Goal: Book appointment/travel/reservation

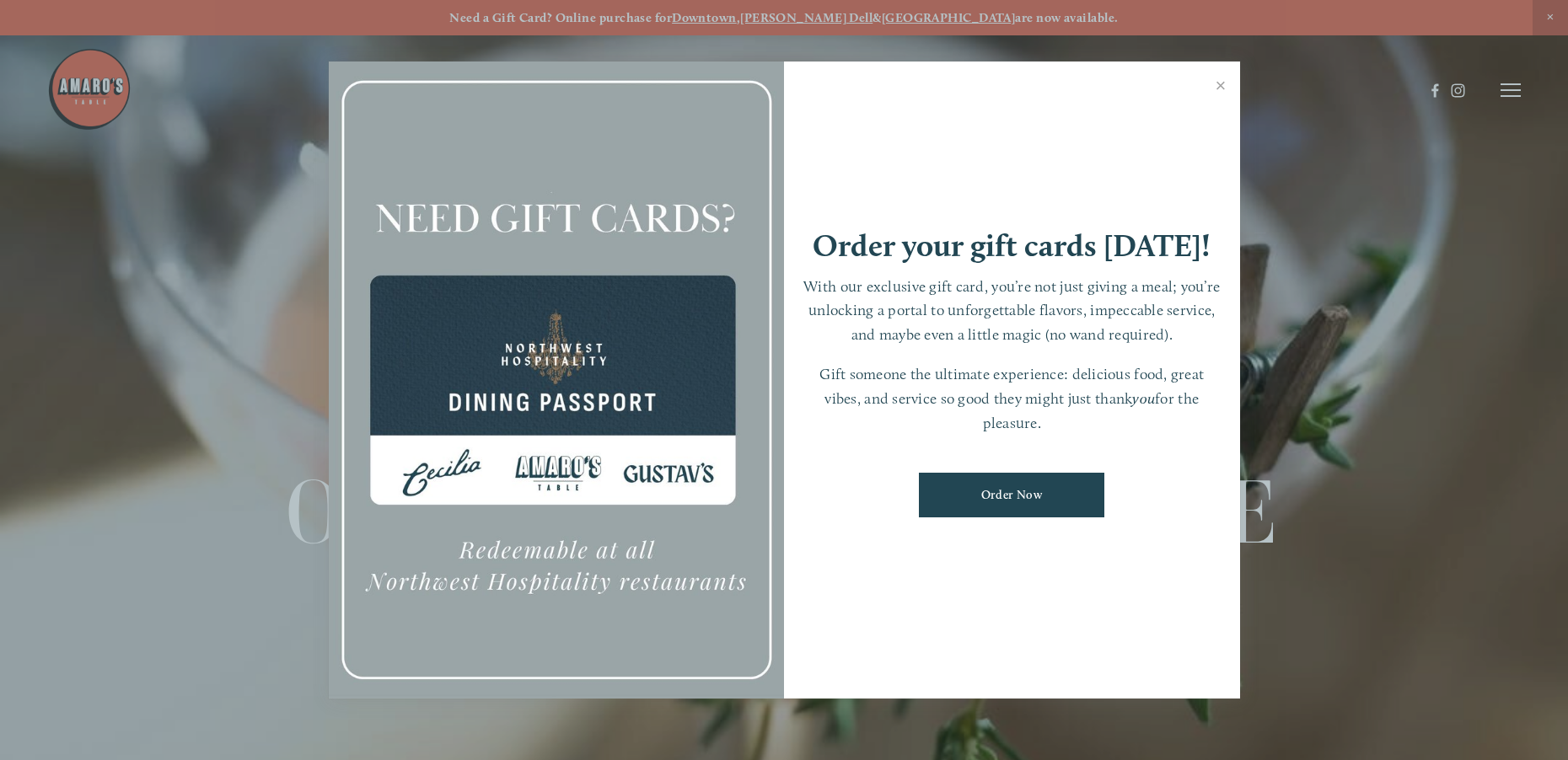
click at [1009, 503] on link "Order Now" at bounding box center [1011, 495] width 186 height 45
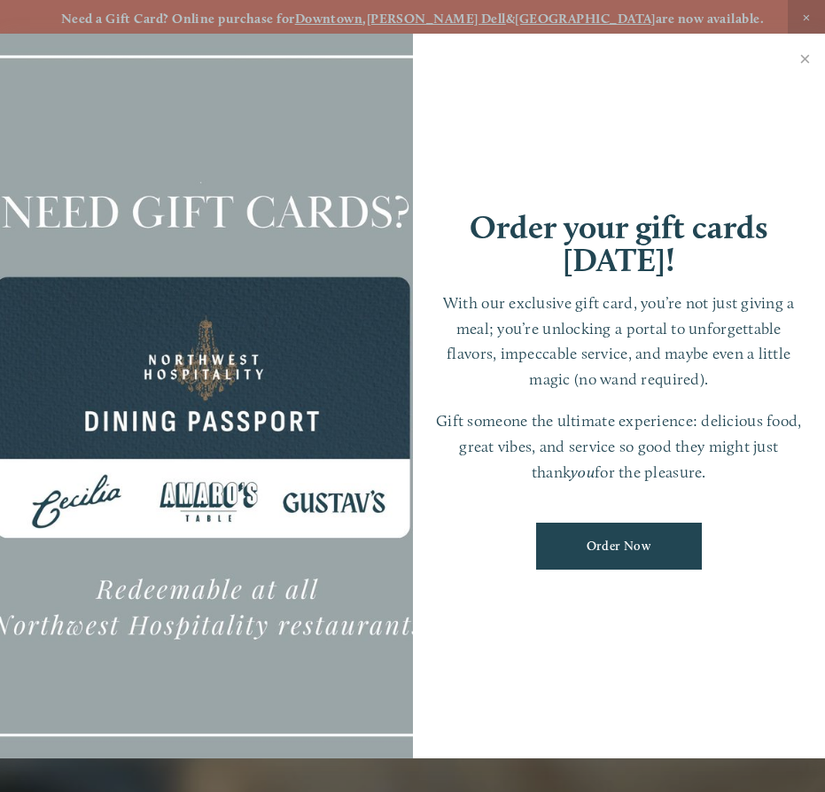
drag, startPoint x: 831, startPoint y: 268, endPoint x: 826, endPoint y: 609, distance: 342.0
click at [824, 609] on div "Order your gift cards [DATE]! With our exclusive gift card, you’re not just giv…" at bounding box center [619, 396] width 413 height 725
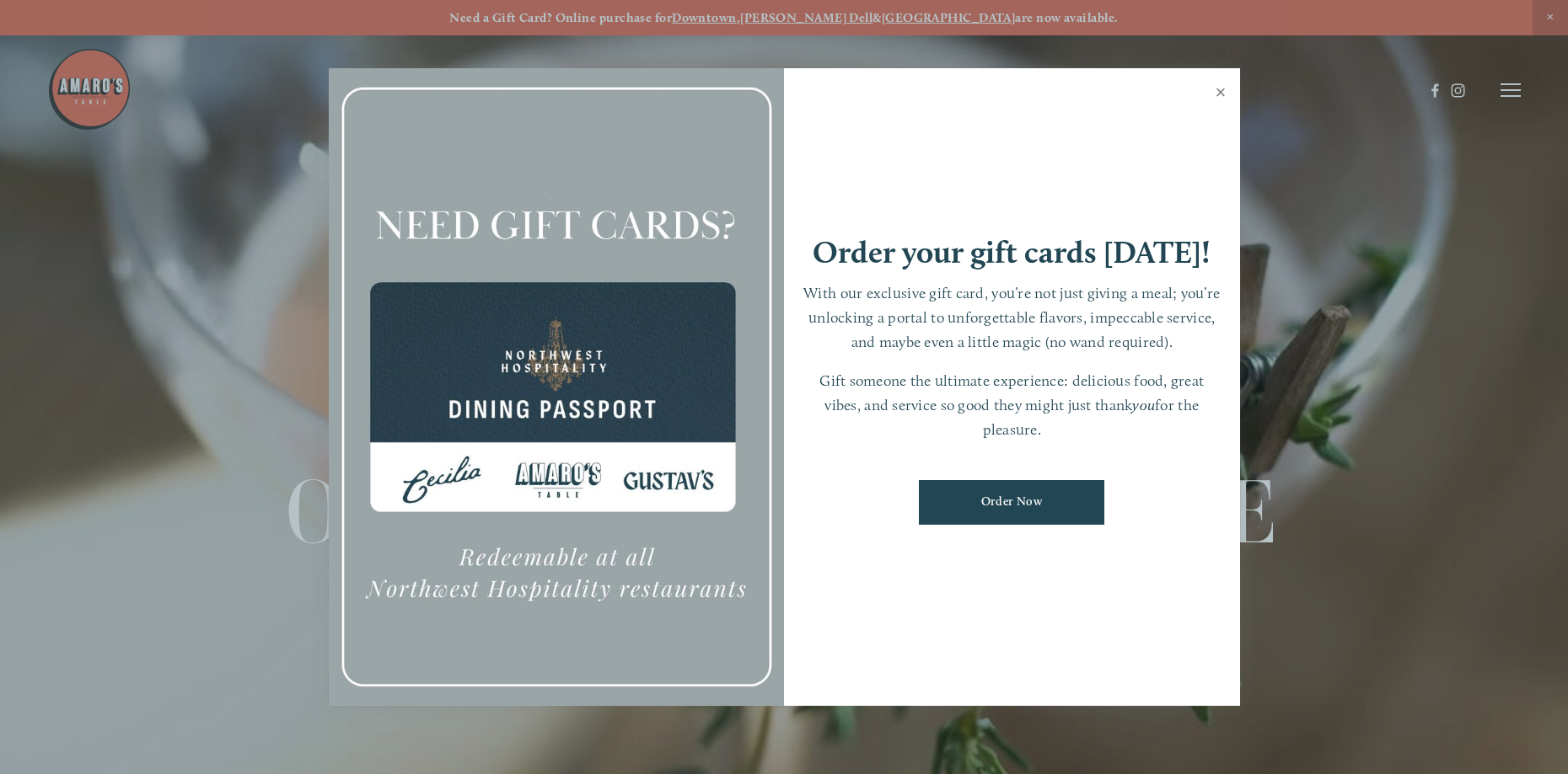
click at [784, 87] on link "Close" at bounding box center [1221, 94] width 33 height 48
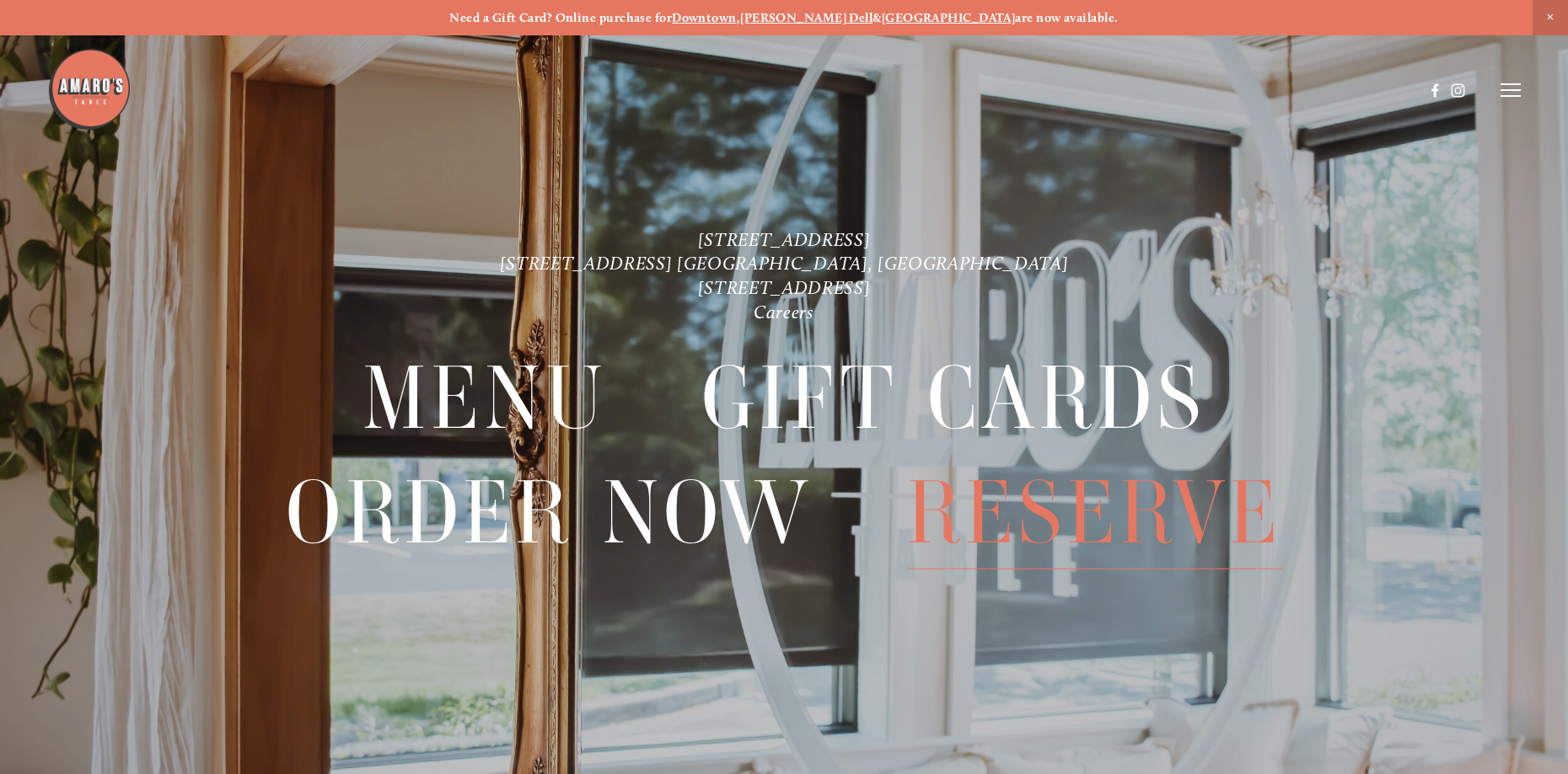
click at [784, 513] on span "Reserve" at bounding box center [1094, 513] width 375 height 113
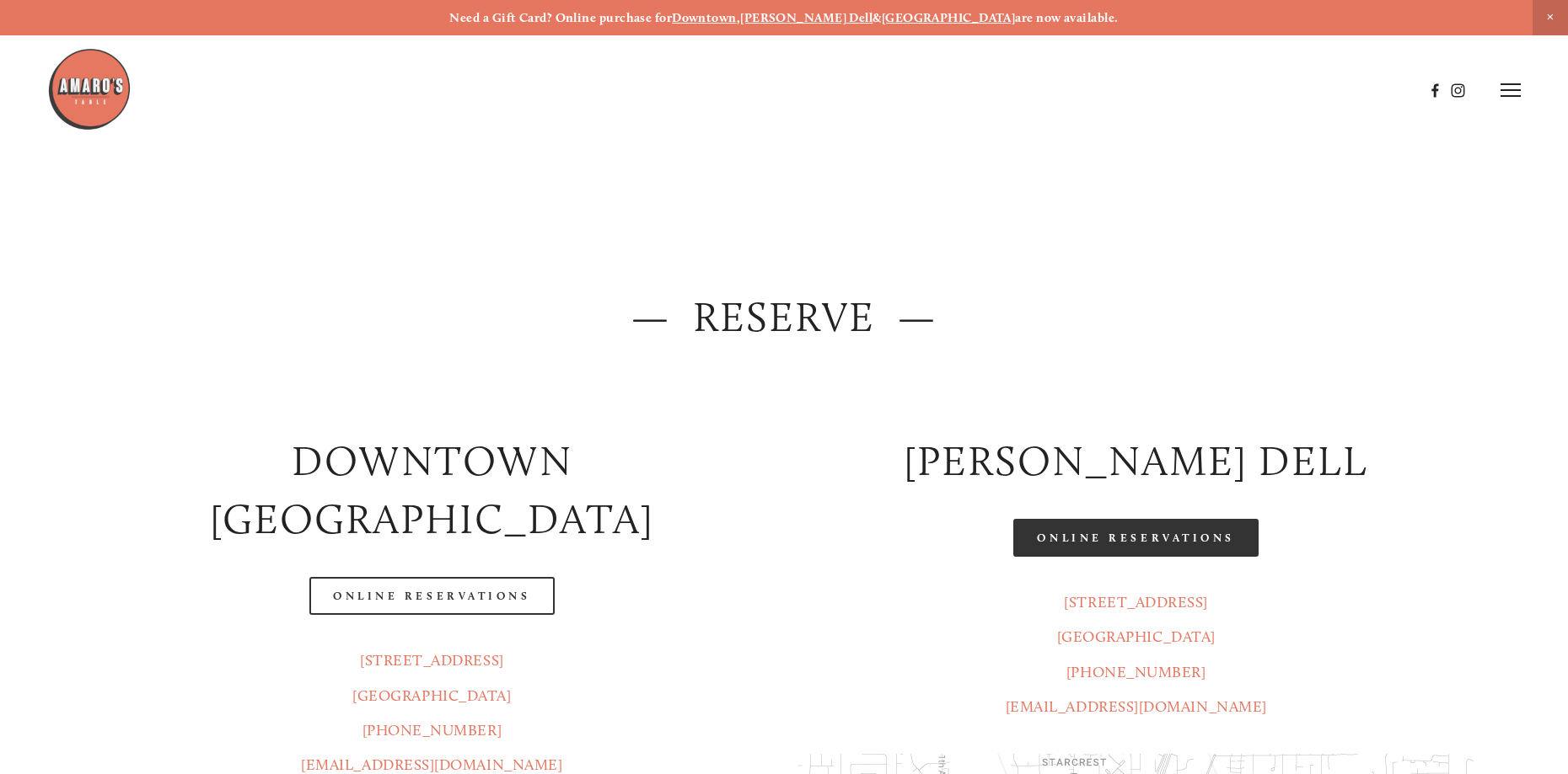
click at [784, 536] on link "Online Reservations" at bounding box center [1135, 538] width 245 height 38
